Goal: Navigation & Orientation: Find specific page/section

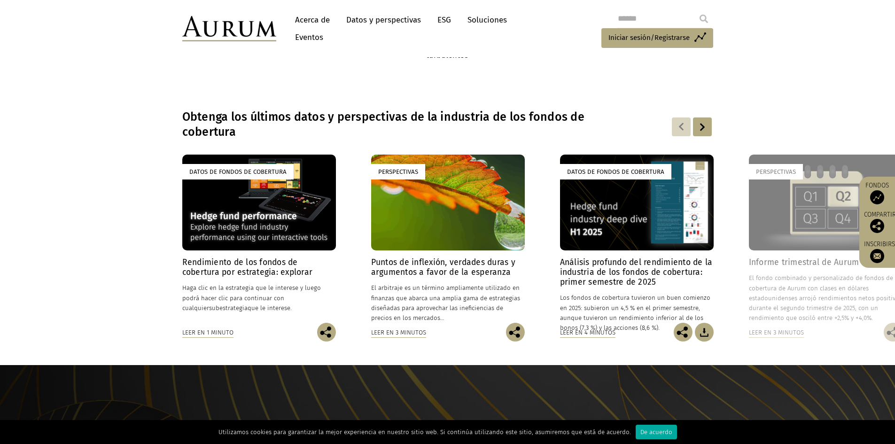
scroll to position [646, 0]
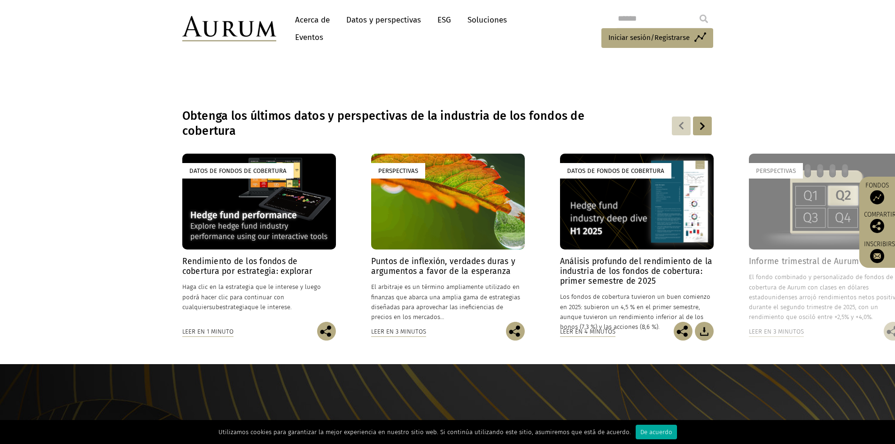
click at [702, 130] on div at bounding box center [702, 125] width 19 height 19
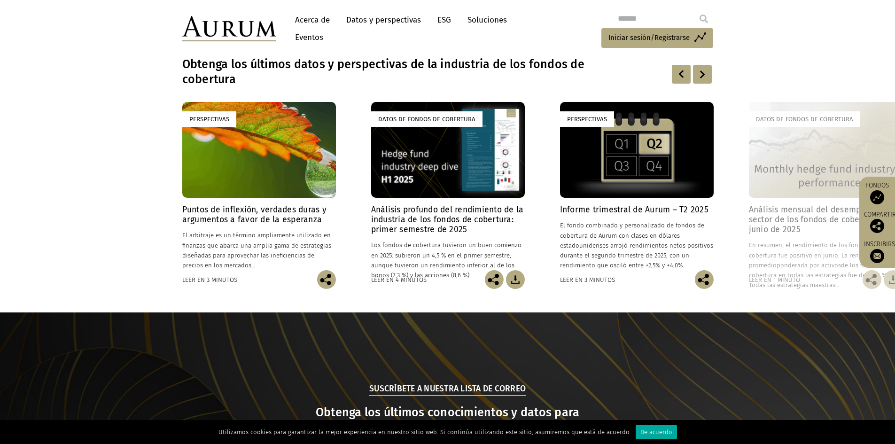
scroll to position [704, 0]
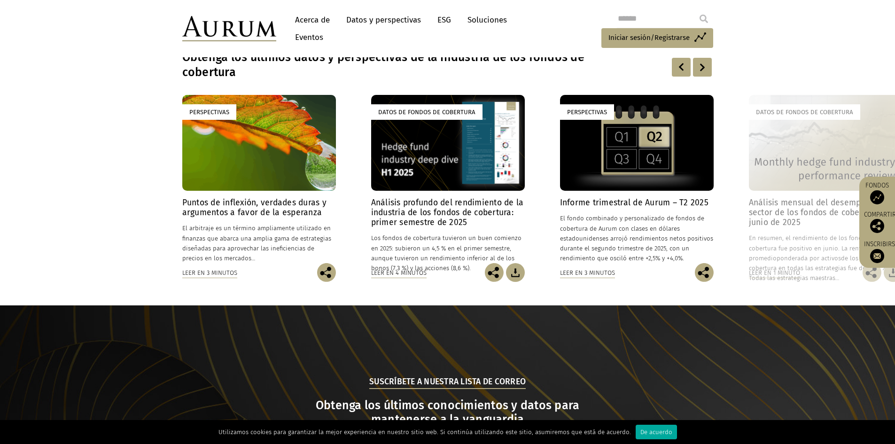
click at [703, 69] on div at bounding box center [702, 67] width 19 height 19
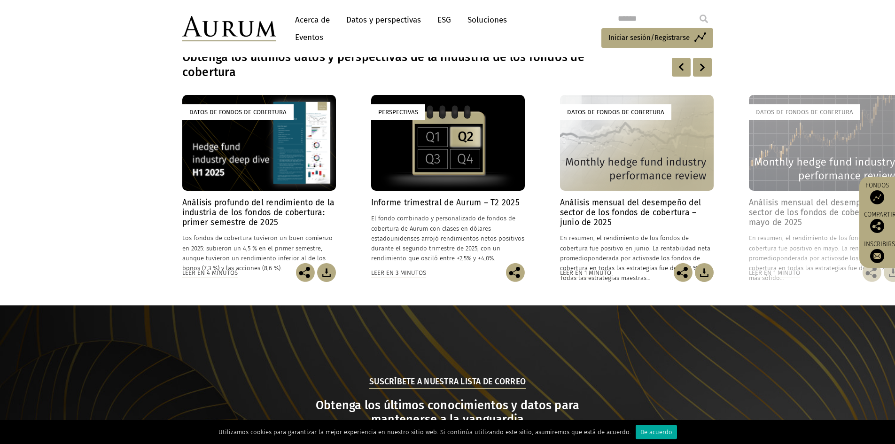
click at [699, 69] on div at bounding box center [702, 67] width 19 height 19
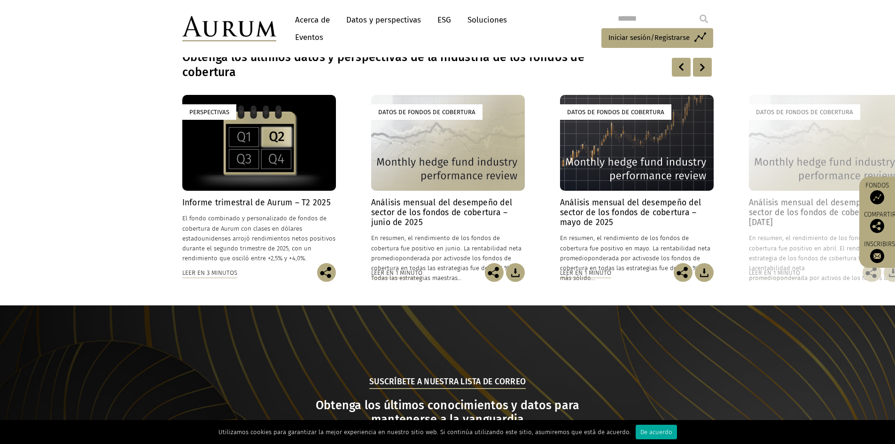
click at [699, 69] on div at bounding box center [702, 67] width 19 height 19
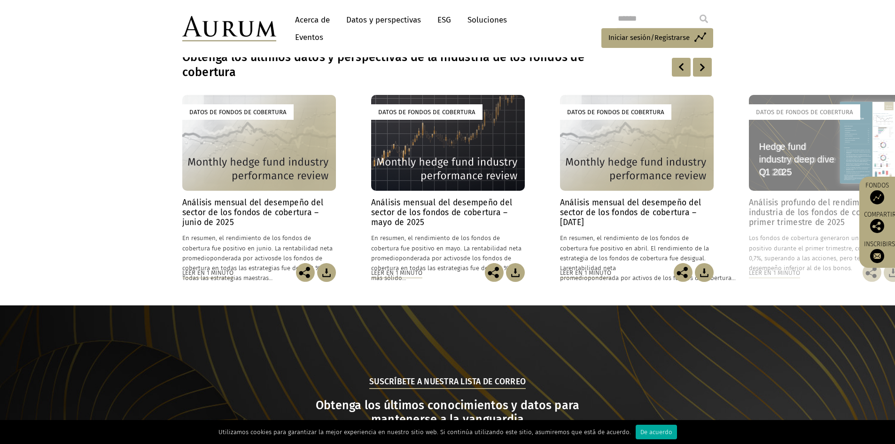
click at [699, 69] on div at bounding box center [702, 67] width 19 height 19
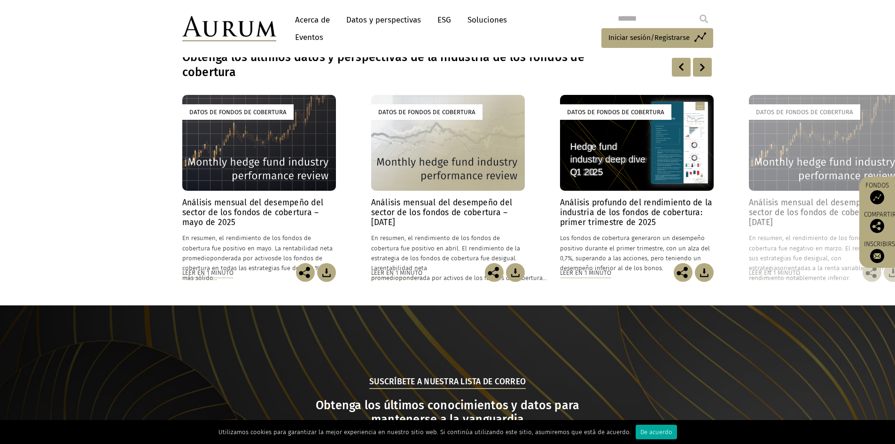
click at [699, 69] on div at bounding box center [702, 67] width 19 height 19
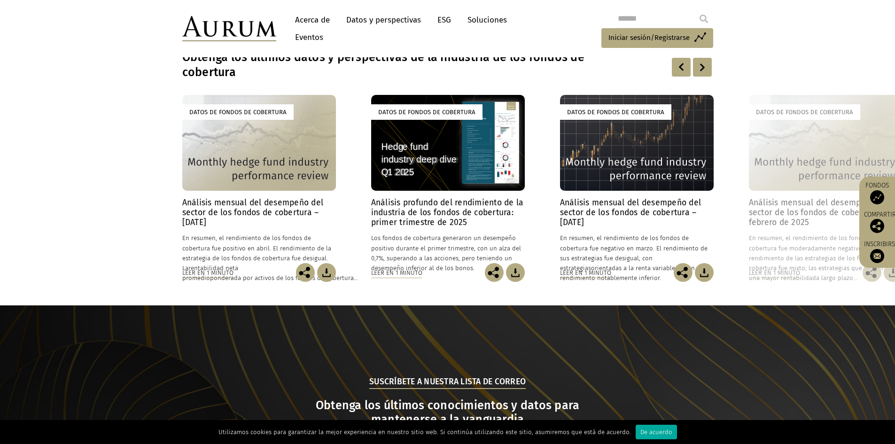
drag, startPoint x: 699, startPoint y: 69, endPoint x: 686, endPoint y: 77, distance: 14.7
click at [686, 77] on div "Obtenga los últimos datos y perspectivas de la industria de los fondos de cober…" at bounding box center [447, 67] width 531 height 36
click at [698, 74] on div at bounding box center [702, 67] width 19 height 19
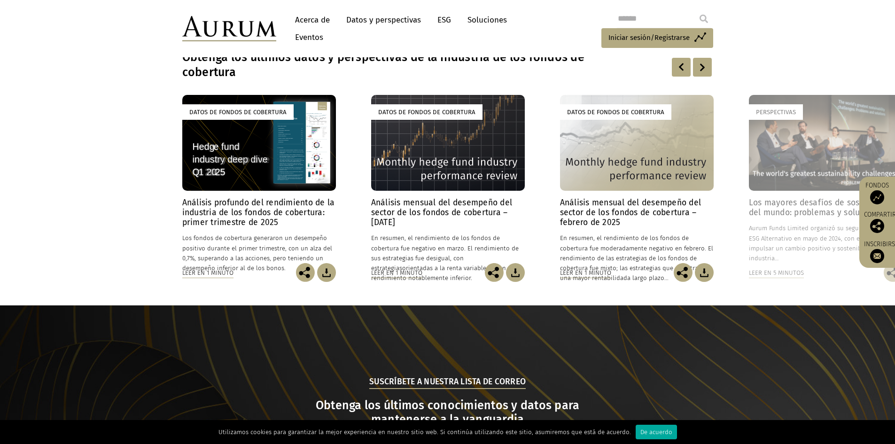
click at [698, 74] on div at bounding box center [702, 67] width 19 height 19
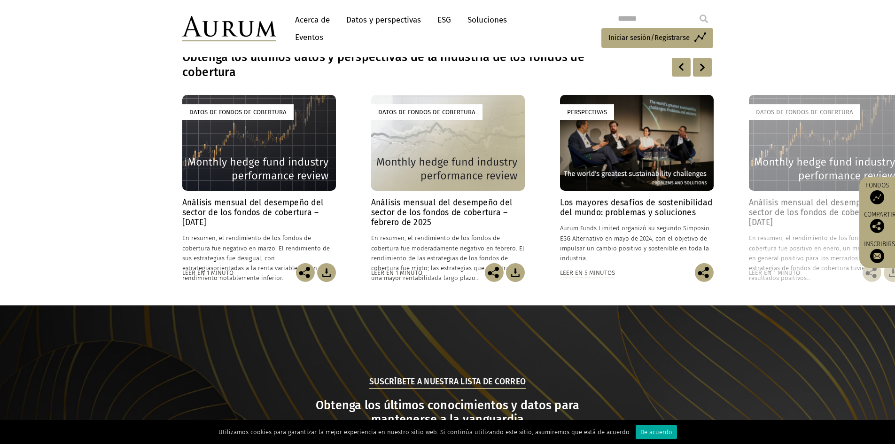
click at [708, 67] on div at bounding box center [702, 67] width 19 height 19
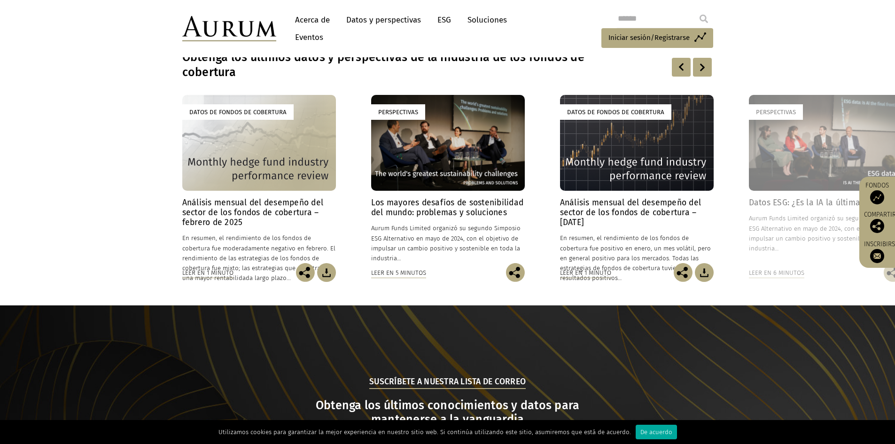
click at [708, 67] on div at bounding box center [702, 67] width 19 height 19
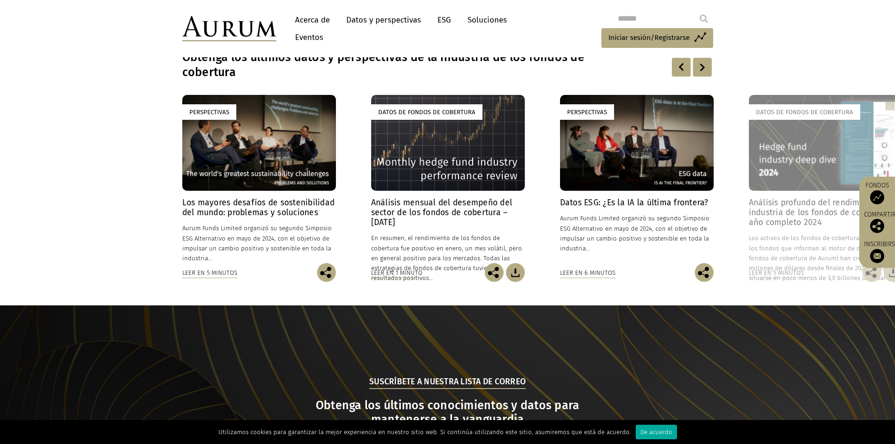
click at [708, 67] on div at bounding box center [702, 67] width 19 height 19
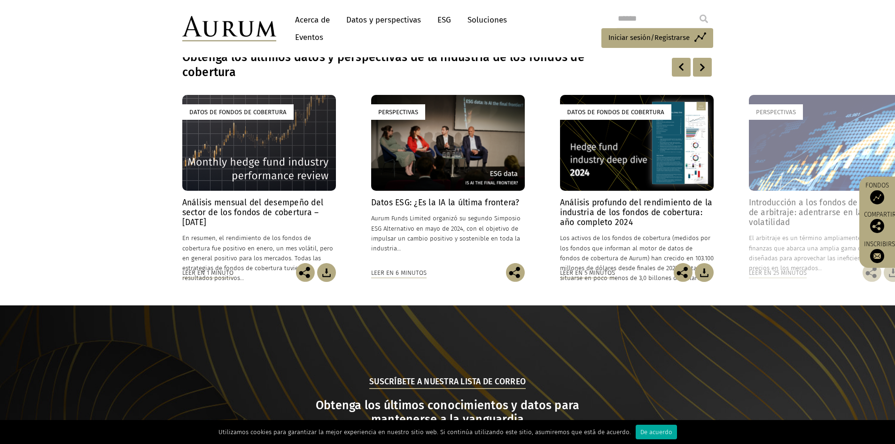
click at [708, 67] on div at bounding box center [702, 67] width 19 height 19
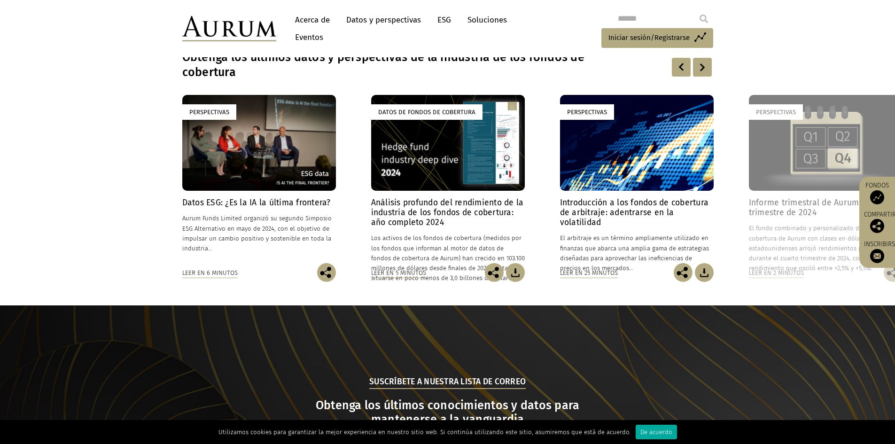
click at [708, 67] on div at bounding box center [702, 67] width 19 height 19
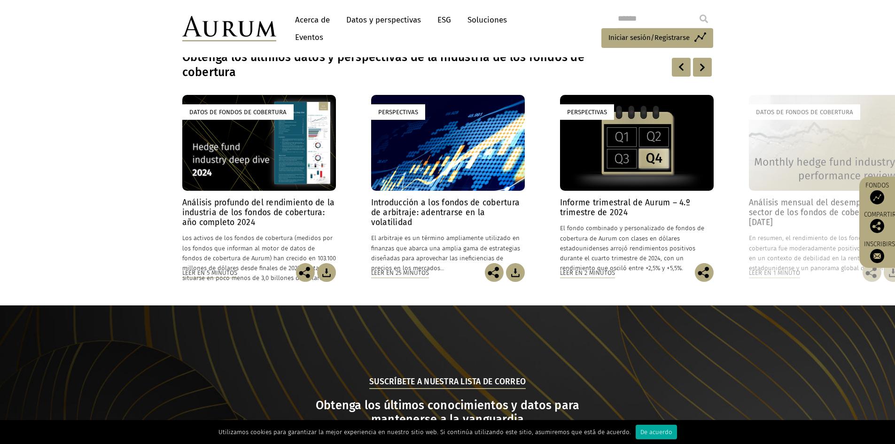
click at [708, 67] on div at bounding box center [702, 67] width 19 height 19
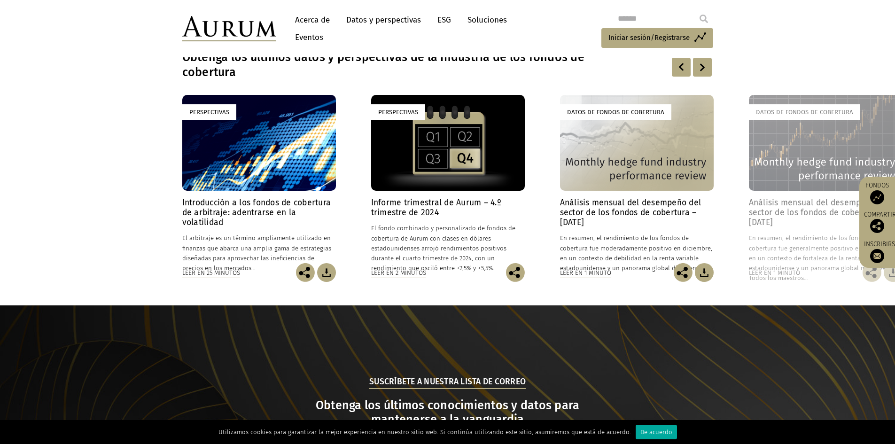
click at [708, 67] on div at bounding box center [702, 67] width 19 height 19
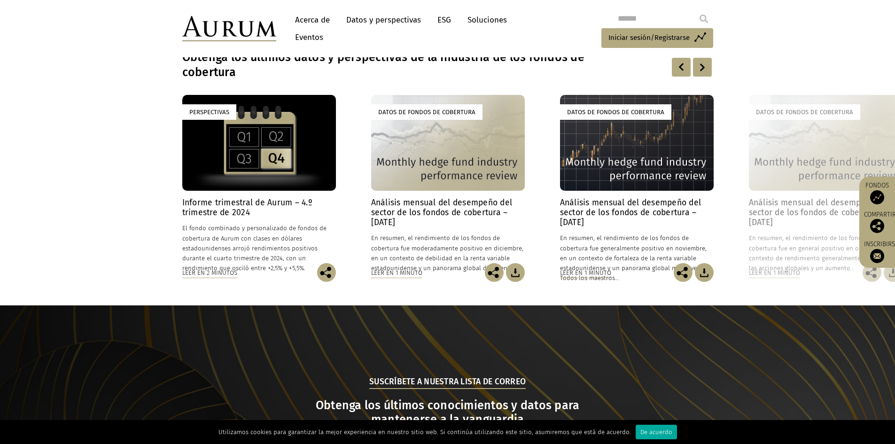
click at [708, 67] on div at bounding box center [702, 67] width 19 height 19
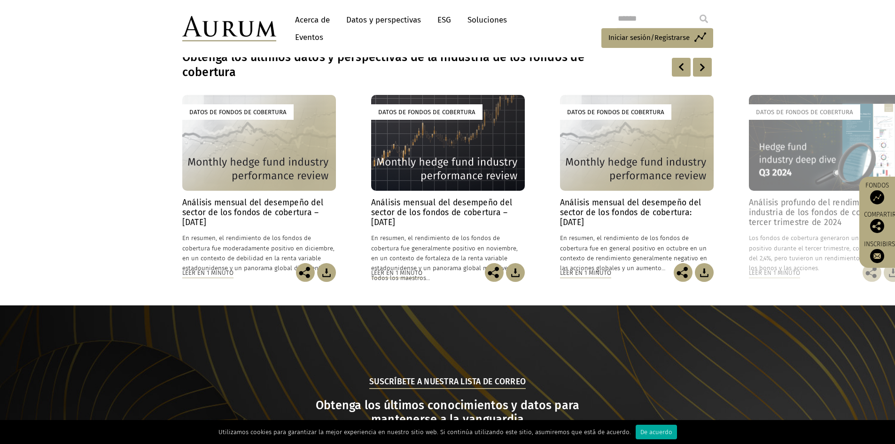
click at [708, 67] on div at bounding box center [702, 67] width 19 height 19
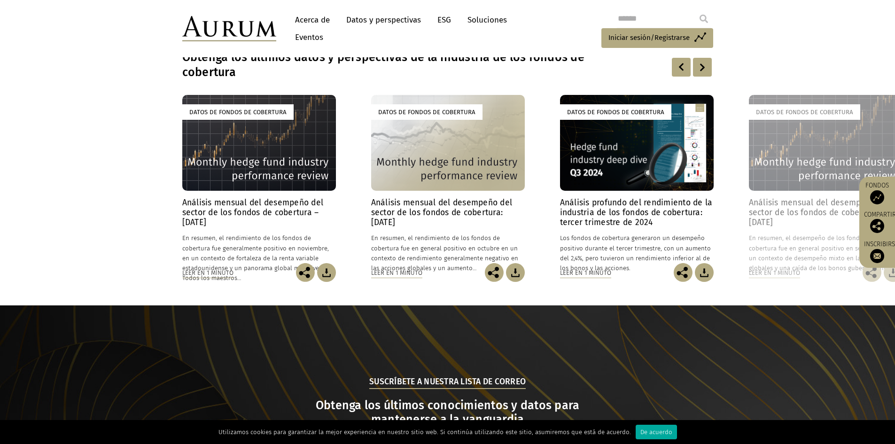
click at [708, 67] on div at bounding box center [702, 67] width 19 height 19
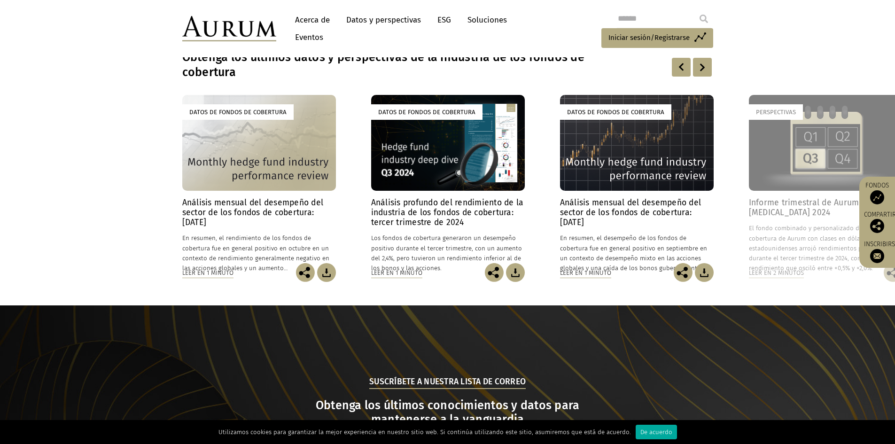
click at [708, 67] on div at bounding box center [702, 67] width 19 height 19
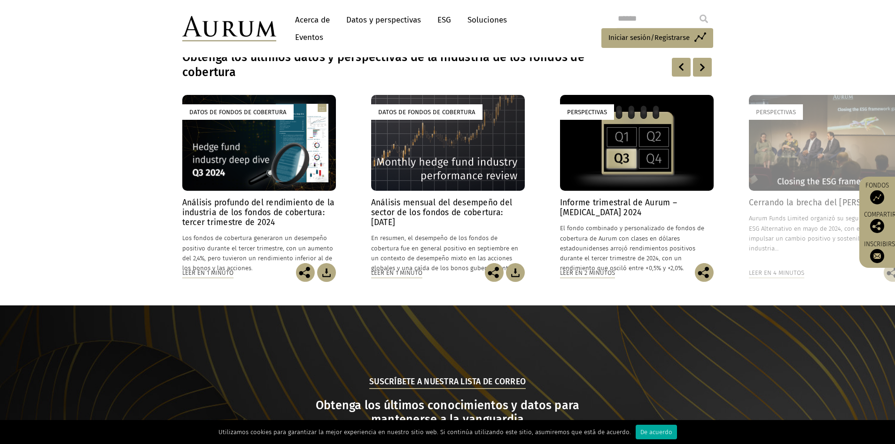
click at [708, 67] on div at bounding box center [702, 67] width 19 height 19
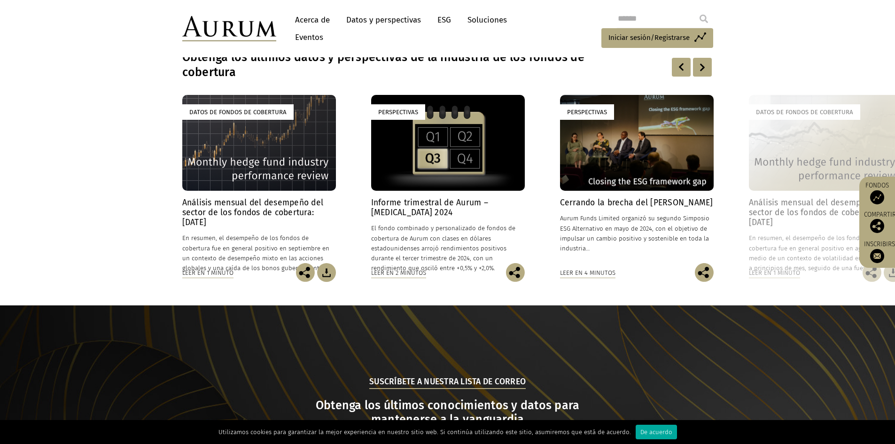
click at [708, 67] on div at bounding box center [702, 67] width 19 height 19
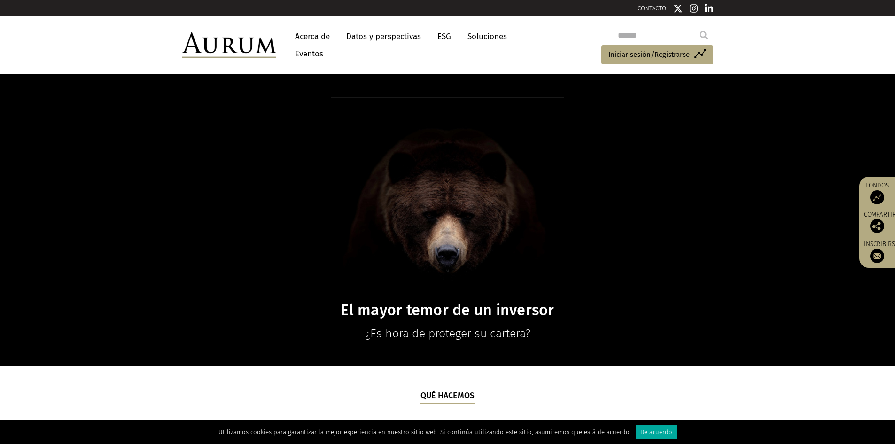
scroll to position [0, 0]
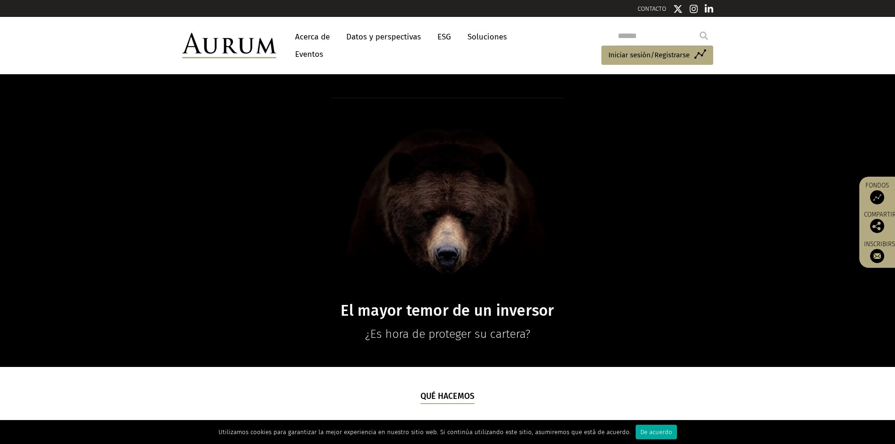
click at [307, 39] on font "Acerca de" at bounding box center [312, 37] width 35 height 10
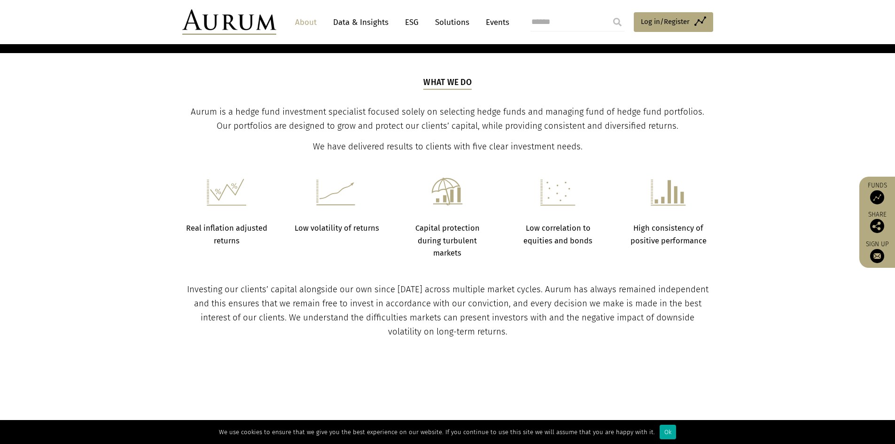
scroll to position [329, 0]
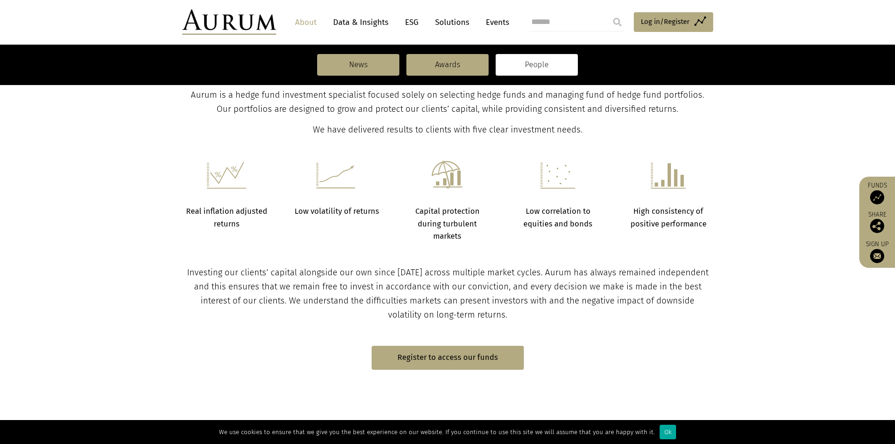
click at [529, 60] on link "People" at bounding box center [536, 65] width 82 height 22
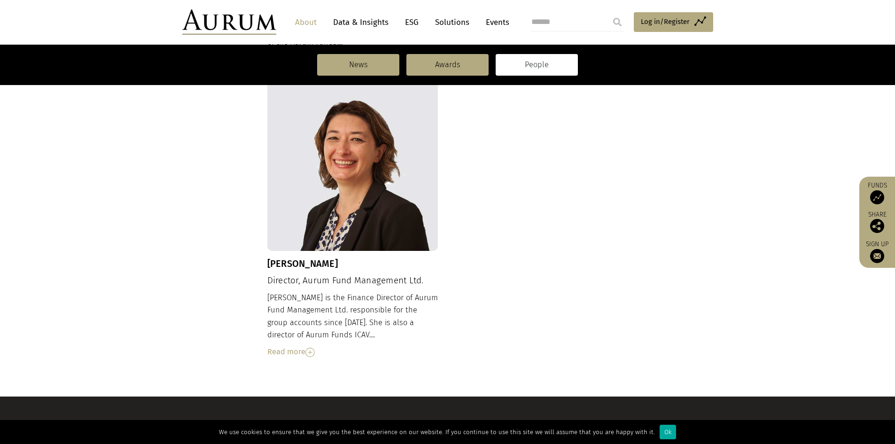
scroll to position [951, 0]
